Goal: Navigation & Orientation: Understand site structure

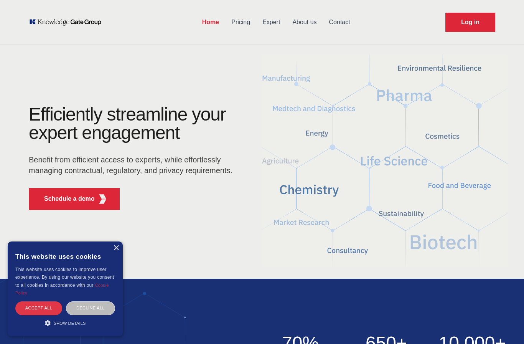
click at [53, 307] on div "Accept all" at bounding box center [38, 307] width 47 height 13
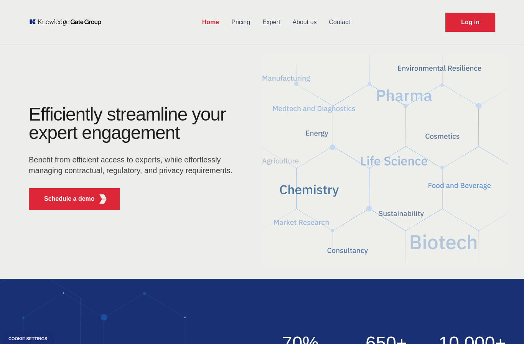
click at [242, 25] on link "Pricing" at bounding box center [240, 22] width 31 height 20
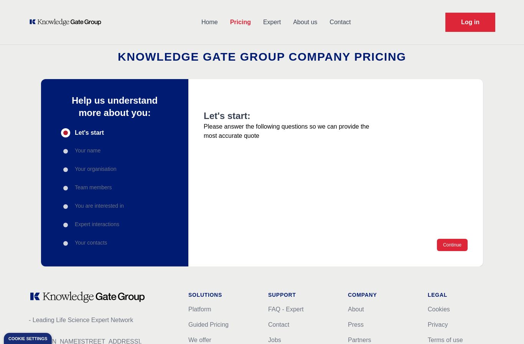
click at [274, 22] on link "Expert" at bounding box center [272, 22] width 30 height 20
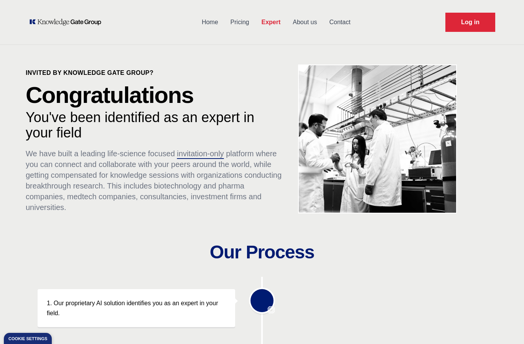
click at [306, 24] on link "About us" at bounding box center [305, 22] width 36 height 20
